Goal: Find contact information: Find contact information

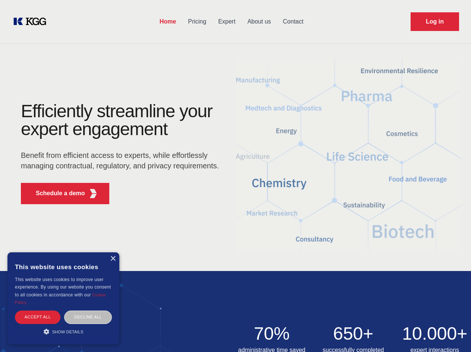
click at [235, 176] on div "Efficiently streamline your expert engagement Benefit from efficient access to …" at bounding box center [122, 156] width 227 height 108
click at [56, 193] on p "Schedule a demo" at bounding box center [60, 193] width 49 height 9
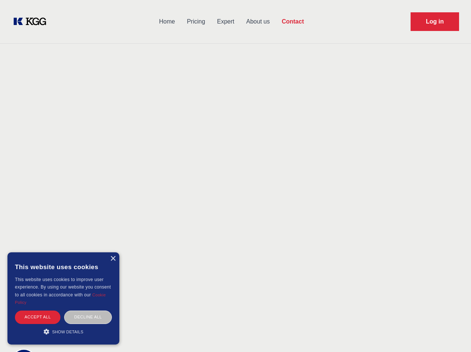
click at [113, 258] on div "× This website uses cookies This website uses cookies to improve user experienc…" at bounding box center [63, 298] width 112 height 92
click at [38, 316] on div "Accept all" at bounding box center [37, 316] width 45 height 13
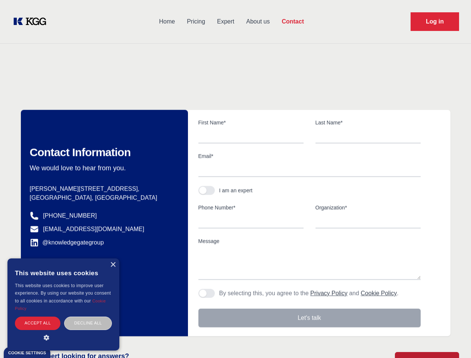
click at [88, 316] on div "Decline all" at bounding box center [88, 322] width 48 height 13
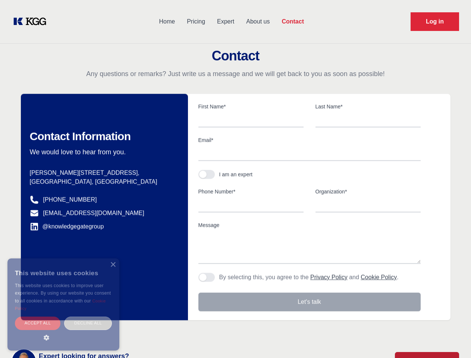
click at [63, 331] on main "Contact Any questions or remarks? Just write us a message and we will get back …" at bounding box center [235, 194] width 471 height 388
